Goal: Task Accomplishment & Management: Use online tool/utility

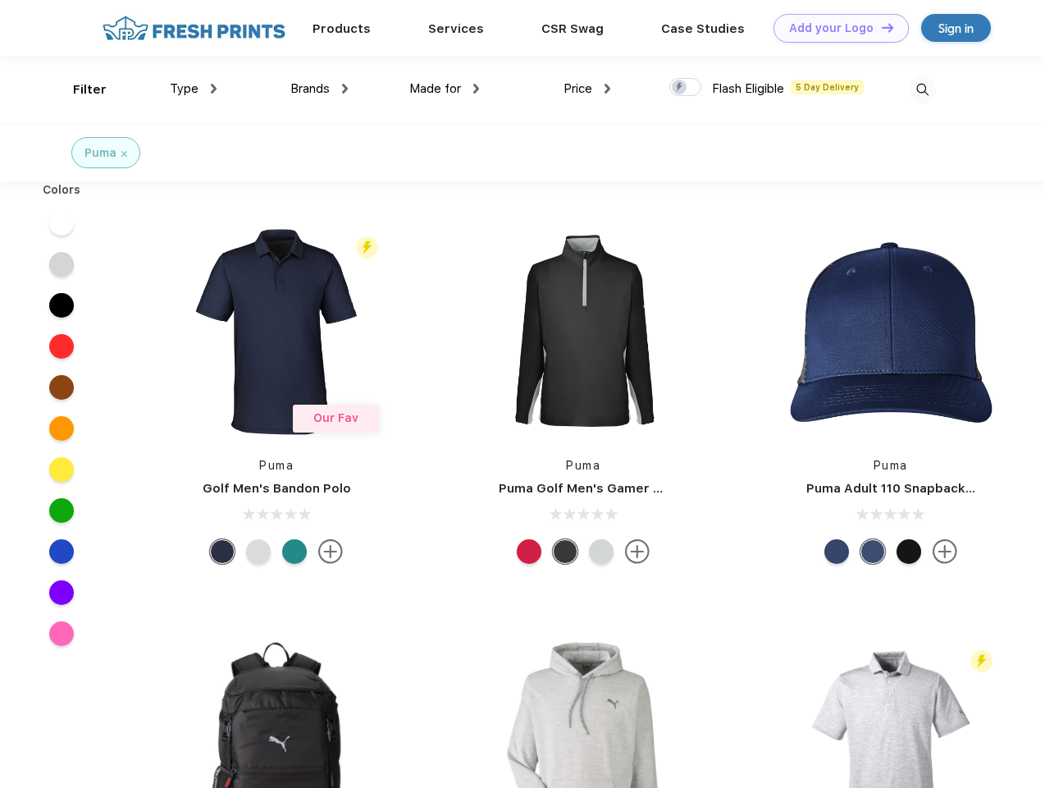
scroll to position [1, 0]
click at [835, 28] on link "Add your Logo Design Tool" at bounding box center [841, 28] width 135 height 29
click at [0, 0] on div "Design Tool" at bounding box center [0, 0] width 0 height 0
click at [880, 27] on link "Add your Logo Design Tool" at bounding box center [841, 28] width 135 height 29
click at [79, 89] on div "Filter" at bounding box center [90, 89] width 34 height 19
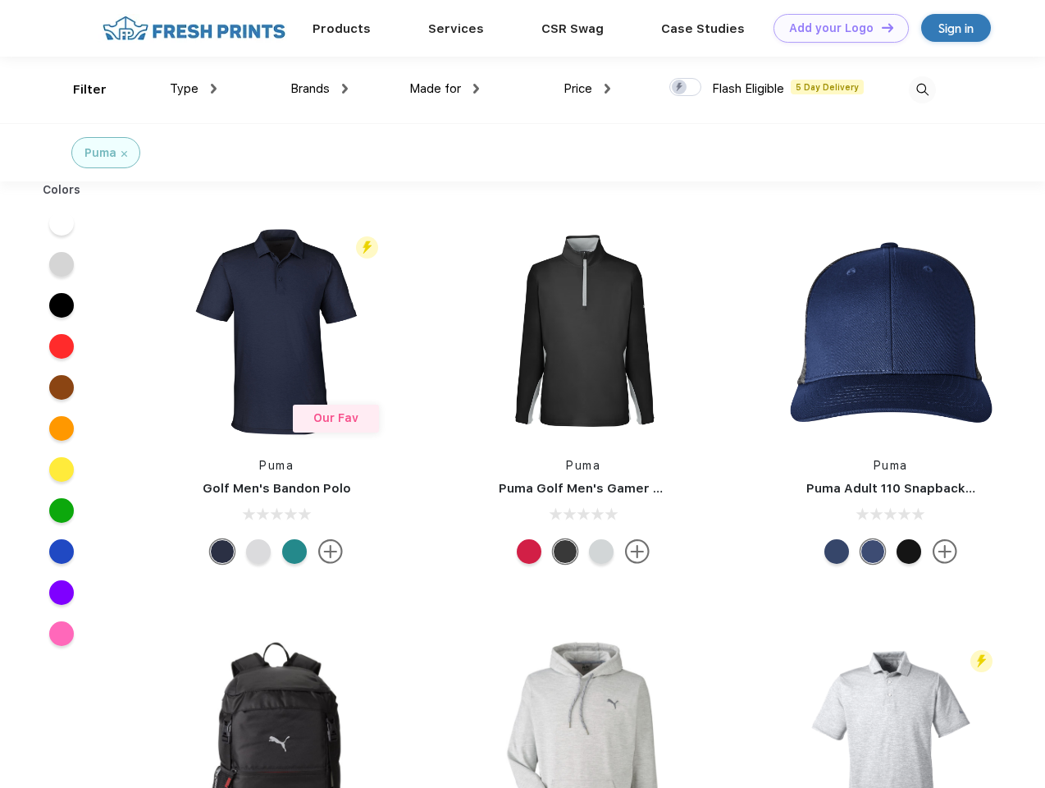
click at [194, 89] on span "Type" at bounding box center [184, 88] width 29 height 15
click at [319, 89] on span "Brands" at bounding box center [309, 88] width 39 height 15
click at [445, 89] on span "Made for" at bounding box center [435, 88] width 52 height 15
click at [587, 89] on span "Price" at bounding box center [578, 88] width 29 height 15
click at [686, 88] on div at bounding box center [685, 87] width 32 height 18
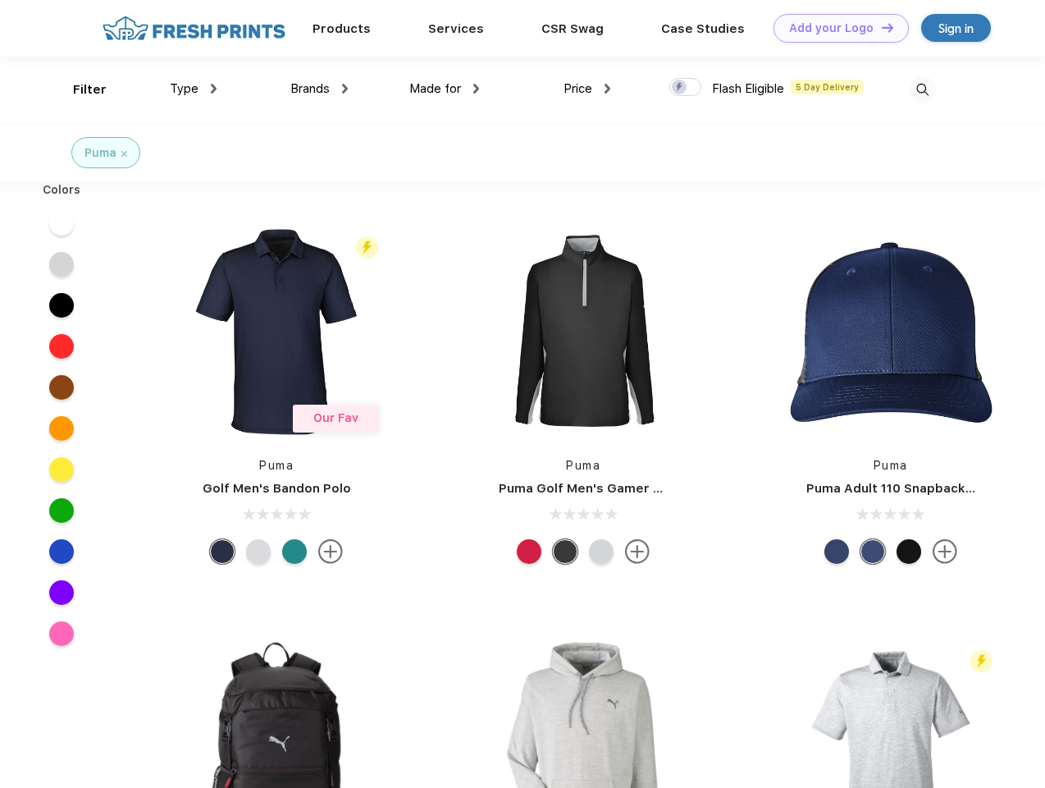
click at [680, 88] on input "checkbox" at bounding box center [674, 82] width 11 height 11
click at [922, 89] on img at bounding box center [922, 89] width 27 height 27
